Goal: Entertainment & Leisure: Consume media (video, audio)

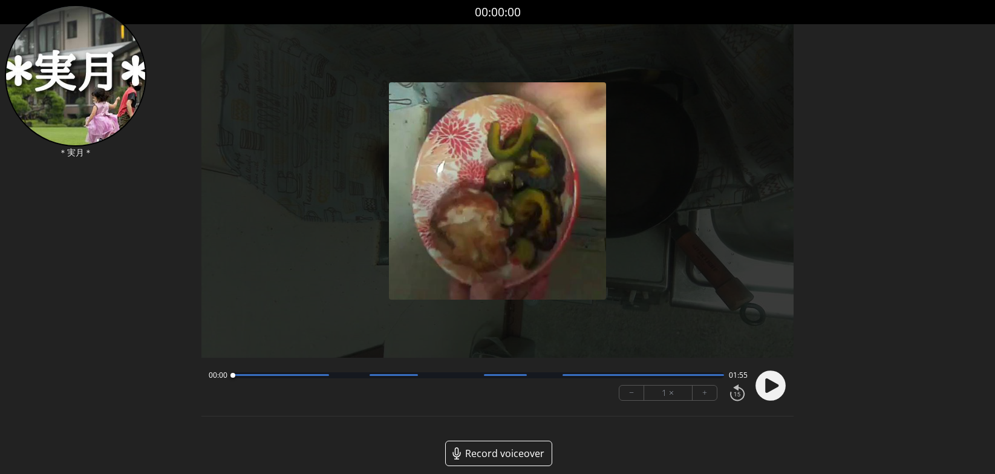
click at [776, 385] on icon at bounding box center [771, 384] width 13 height 15
click at [714, 393] on button "+" at bounding box center [705, 392] width 24 height 15
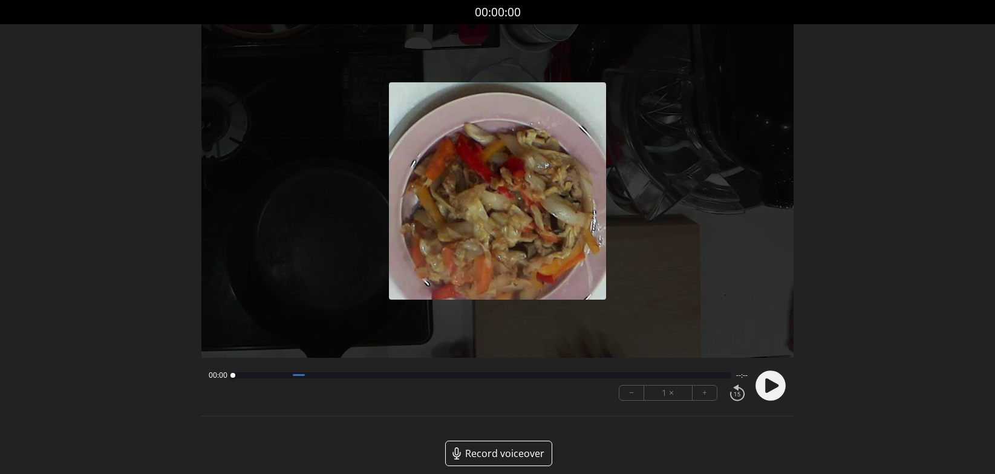
drag, startPoint x: 760, startPoint y: 385, endPoint x: 736, endPoint y: 381, distance: 25.2
click at [758, 385] on circle at bounding box center [771, 385] width 30 height 30
click at [701, 390] on button "+" at bounding box center [705, 392] width 24 height 15
click at [702, 390] on button "+" at bounding box center [705, 392] width 24 height 15
click at [701, 390] on button "+" at bounding box center [705, 392] width 24 height 15
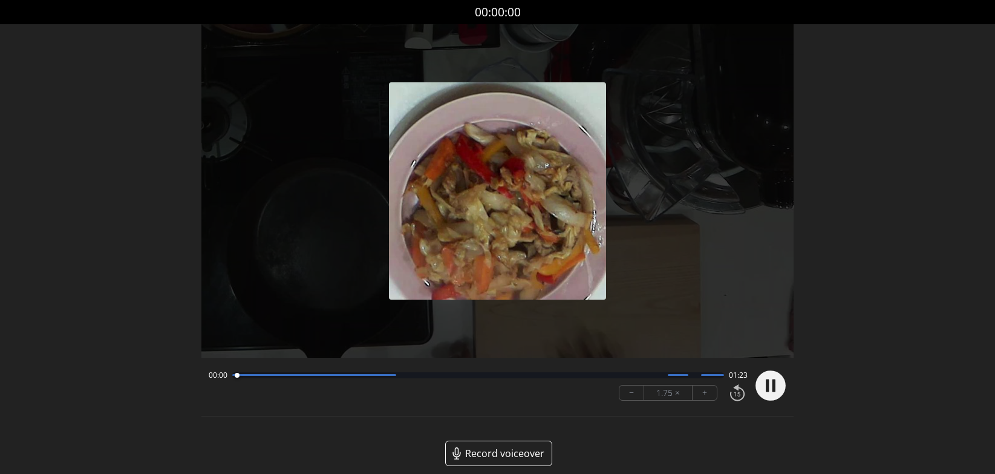
click at [701, 389] on button "+" at bounding box center [705, 392] width 24 height 15
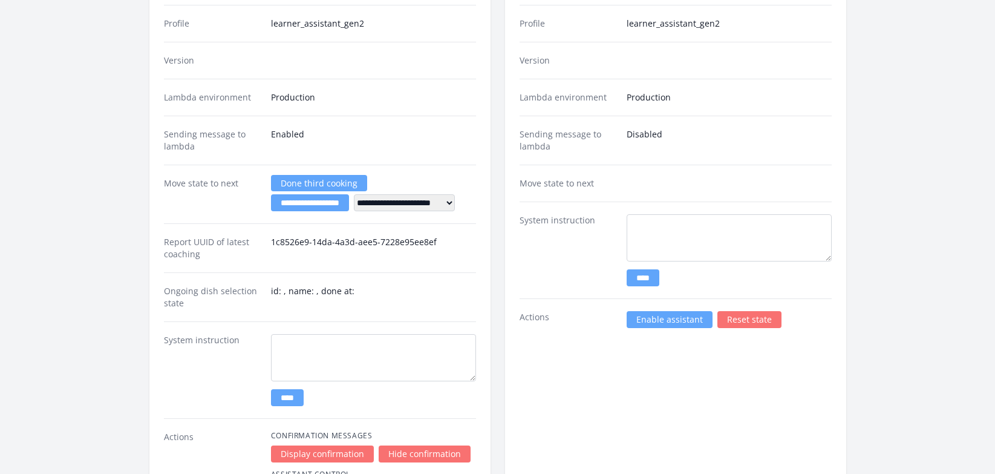
scroll to position [1735, 0]
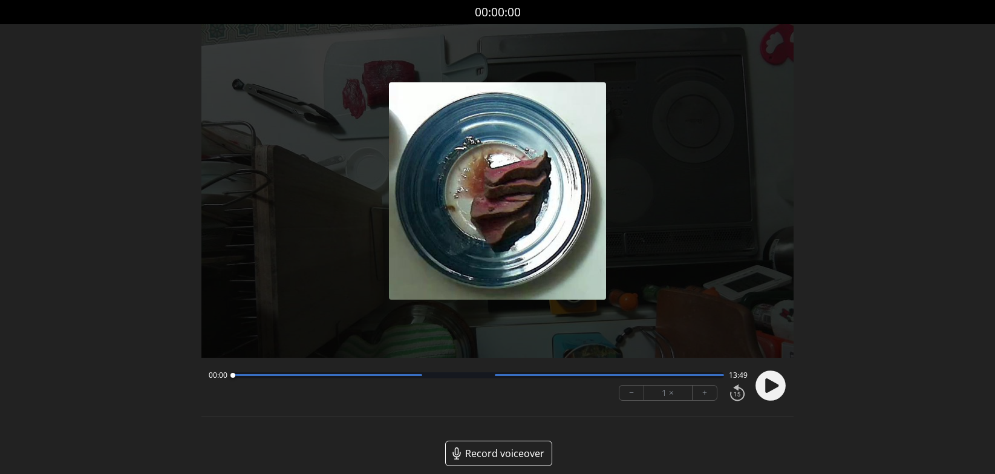
click at [704, 394] on button "+" at bounding box center [705, 392] width 24 height 15
click at [765, 381] on circle at bounding box center [771, 385] width 30 height 30
click at [710, 394] on button "+" at bounding box center [705, 392] width 24 height 15
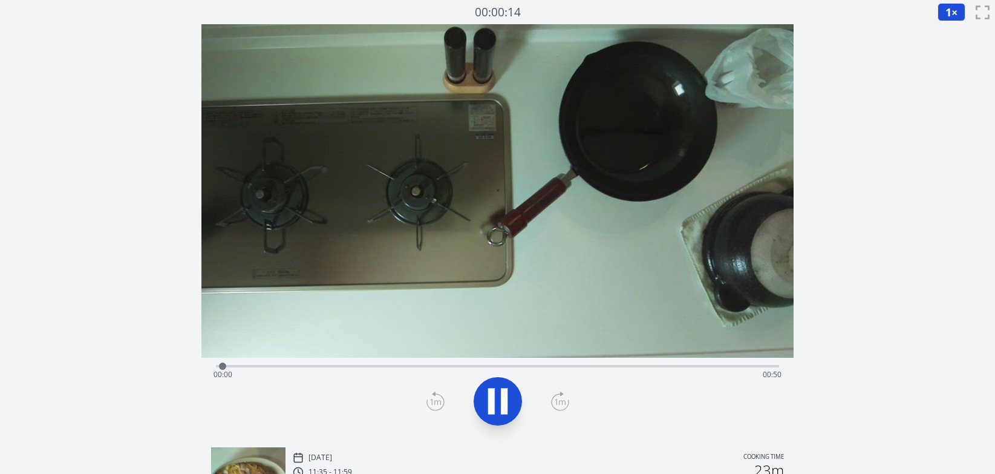
click at [730, 365] on div "Time elapsed: 00:00 Time remaining: 00:50" at bounding box center [498, 374] width 568 height 19
click at [508, 399] on icon at bounding box center [498, 401] width 34 height 34
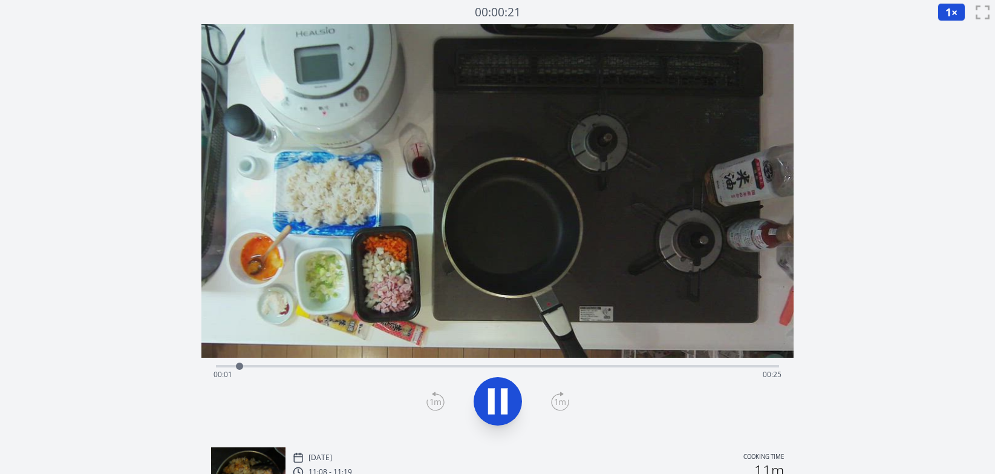
click at [735, 367] on div "Time elapsed: 00:01 Time remaining: 00:25" at bounding box center [498, 374] width 568 height 19
click at [711, 368] on div "Time elapsed: 00:24 Time remaining: 00:01" at bounding box center [498, 374] width 568 height 19
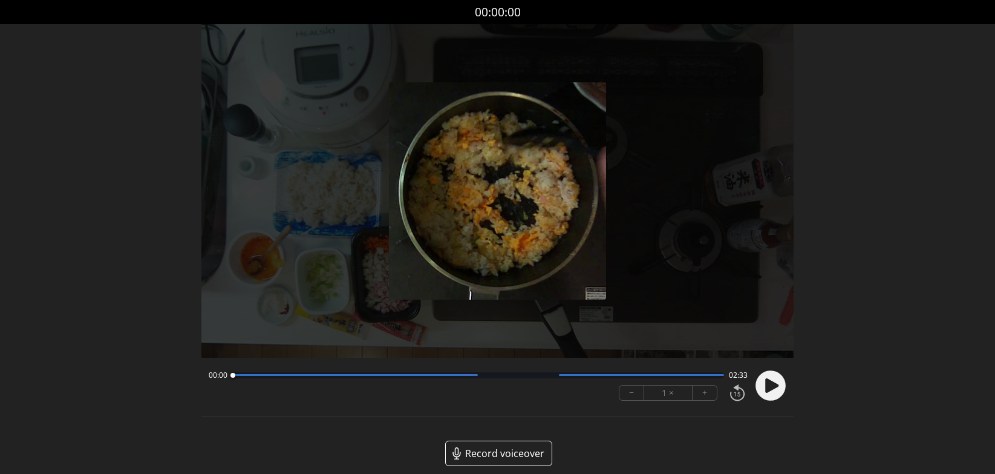
click at [776, 391] on circle at bounding box center [771, 385] width 30 height 30
click at [708, 399] on button "+" at bounding box center [705, 392] width 24 height 15
click at [707, 397] on button "+" at bounding box center [705, 392] width 24 height 15
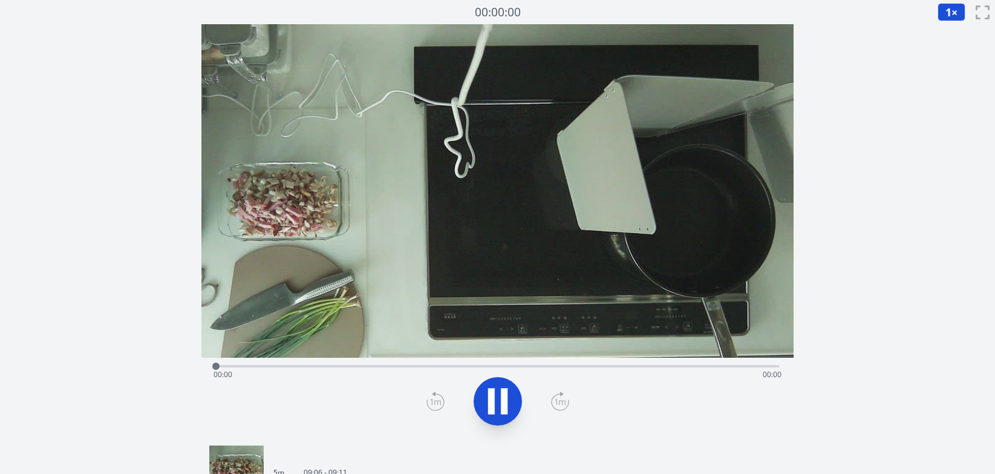
click at [701, 367] on div "Time elapsed: 00:00 Time remaining: 00:00" at bounding box center [498, 374] width 568 height 19
click at [699, 367] on div "Time elapsed: 00:00 Time remaining: 00:26" at bounding box center [498, 374] width 568 height 19
